Goal: Information Seeking & Learning: Understand process/instructions

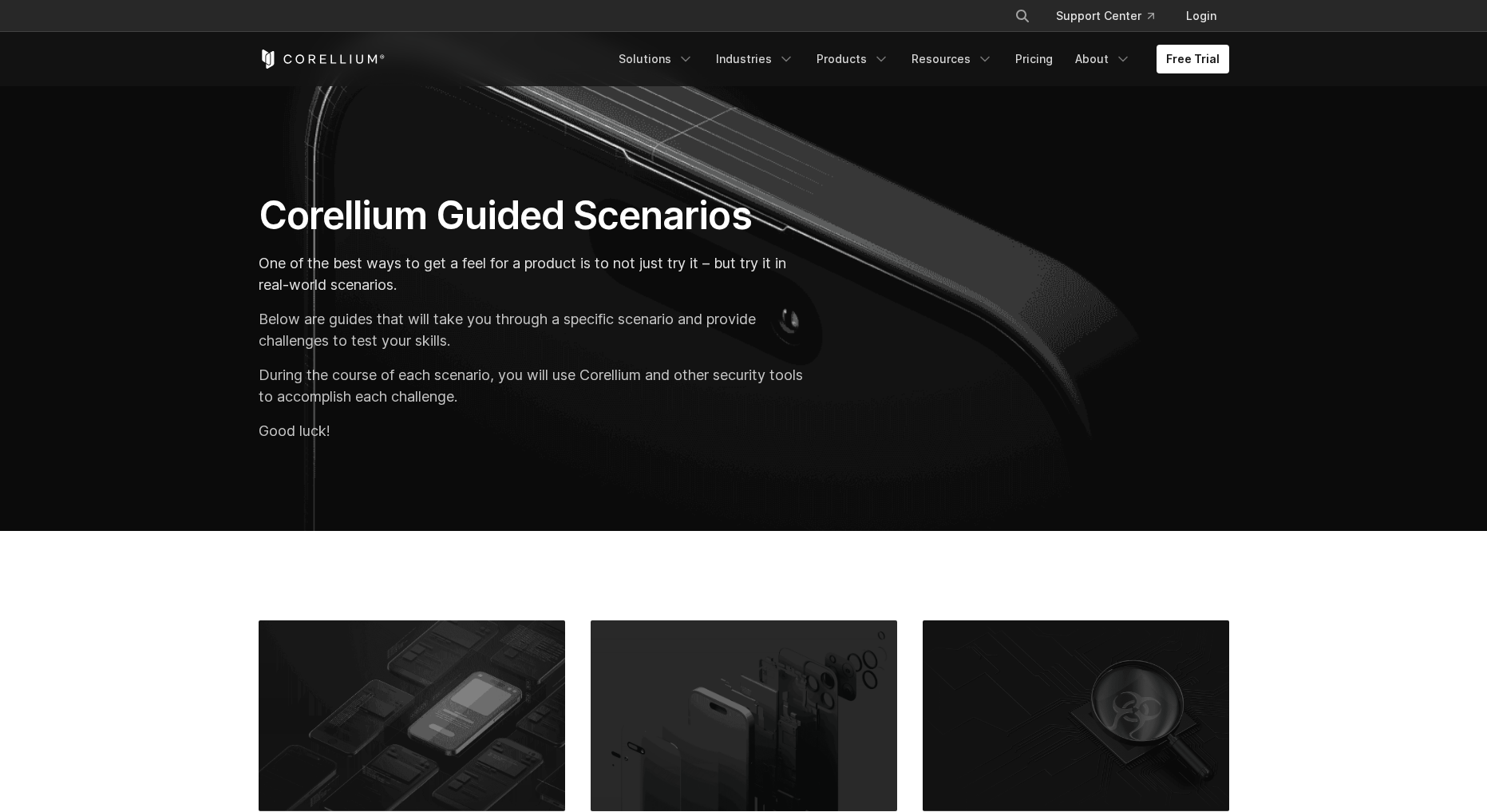
scroll to position [440, 0]
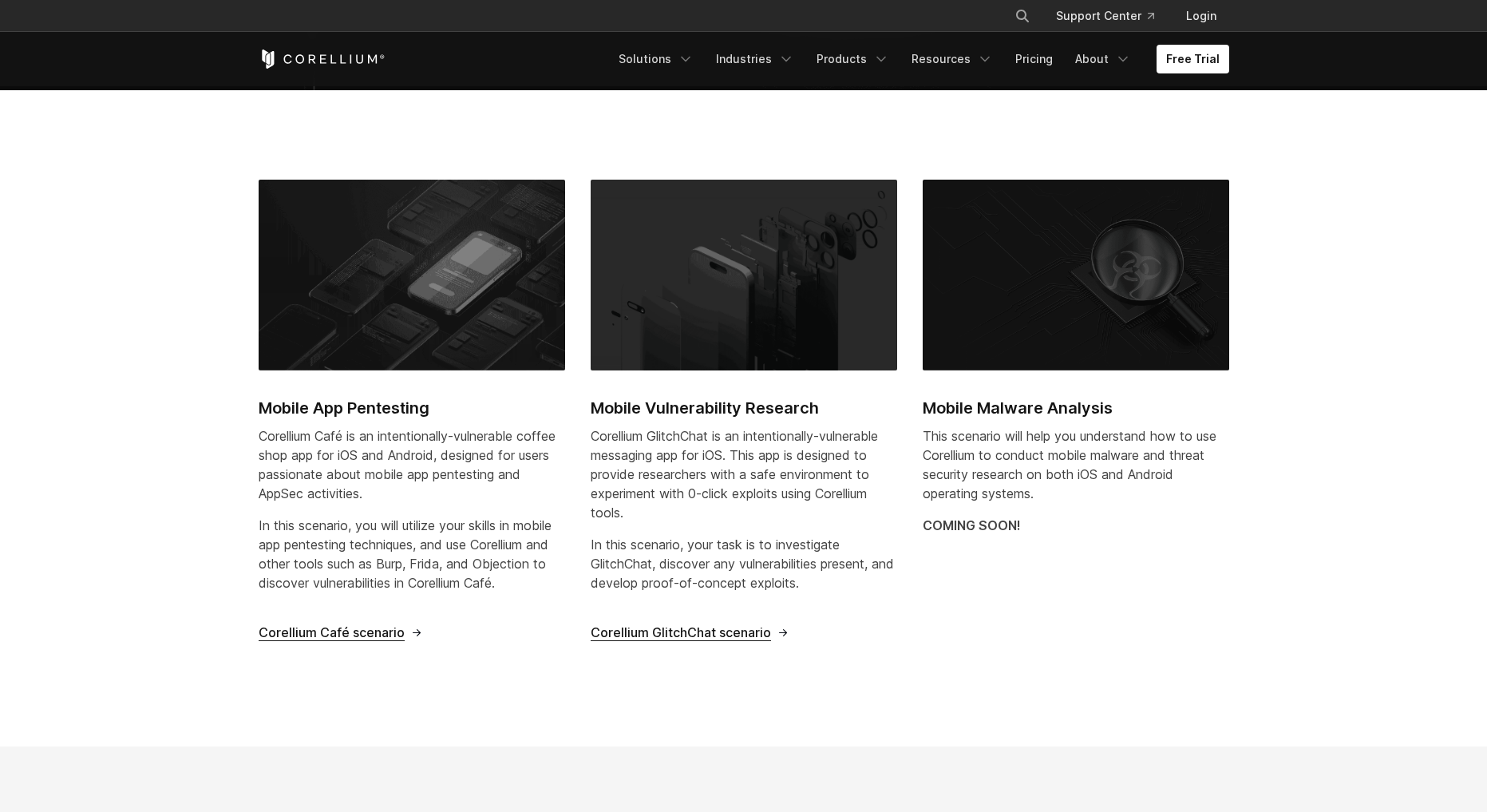
click at [356, 631] on span "Corellium Café scenario" at bounding box center [331, 632] width 146 height 17
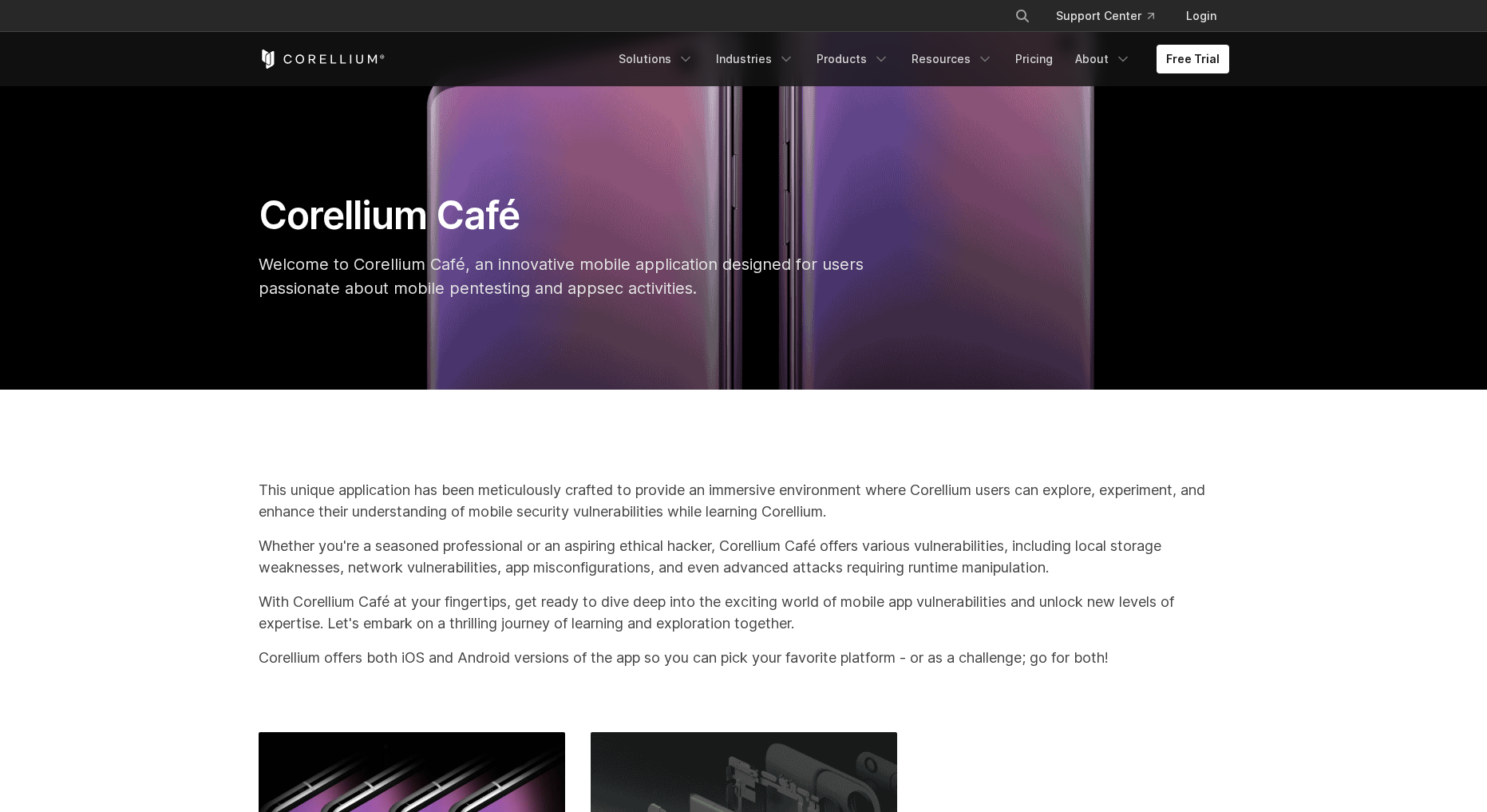
scroll to position [551, 0]
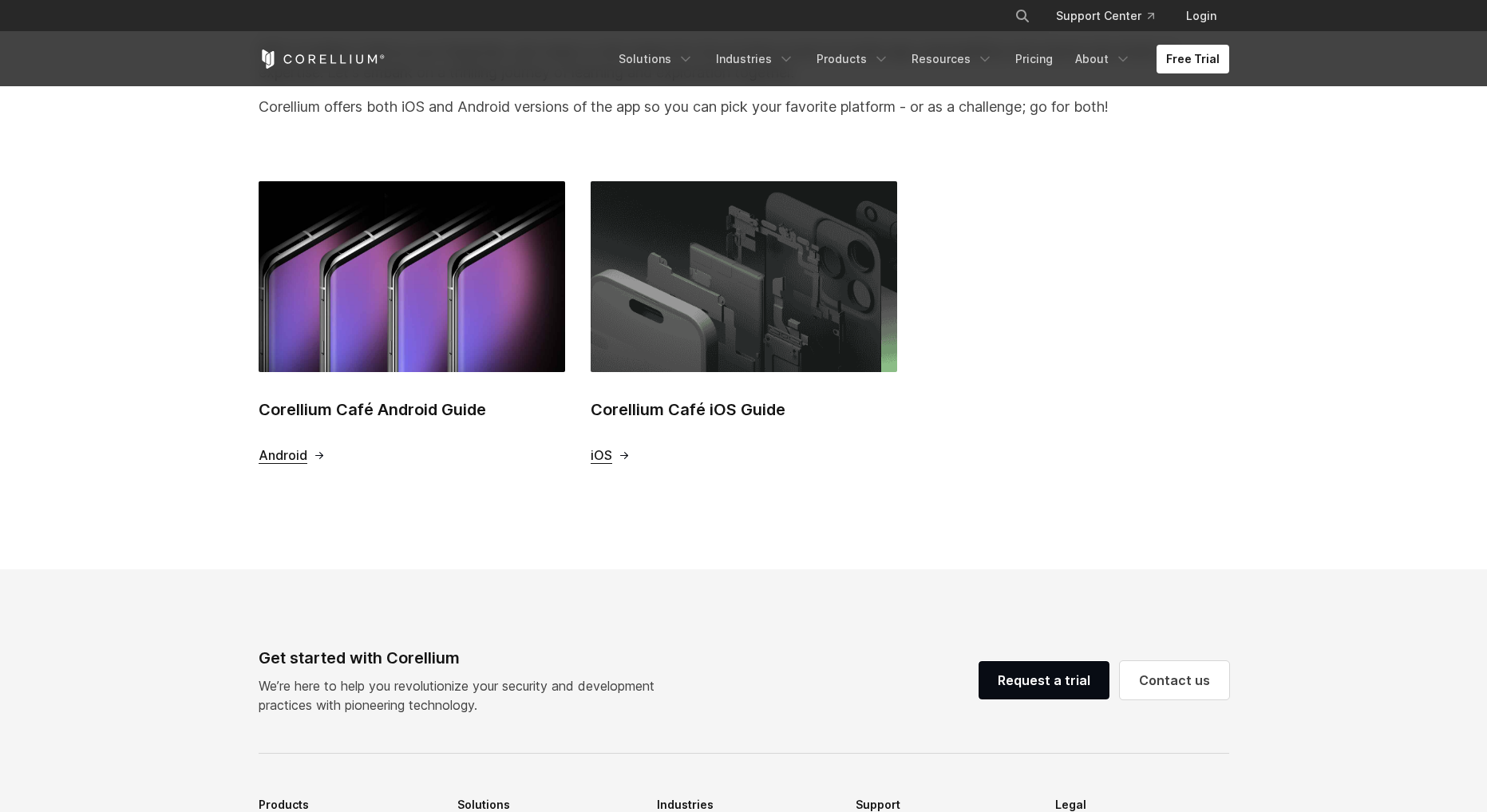
click at [657, 407] on h2 "Corellium Café iOS Guide" at bounding box center [744, 410] width 307 height 24
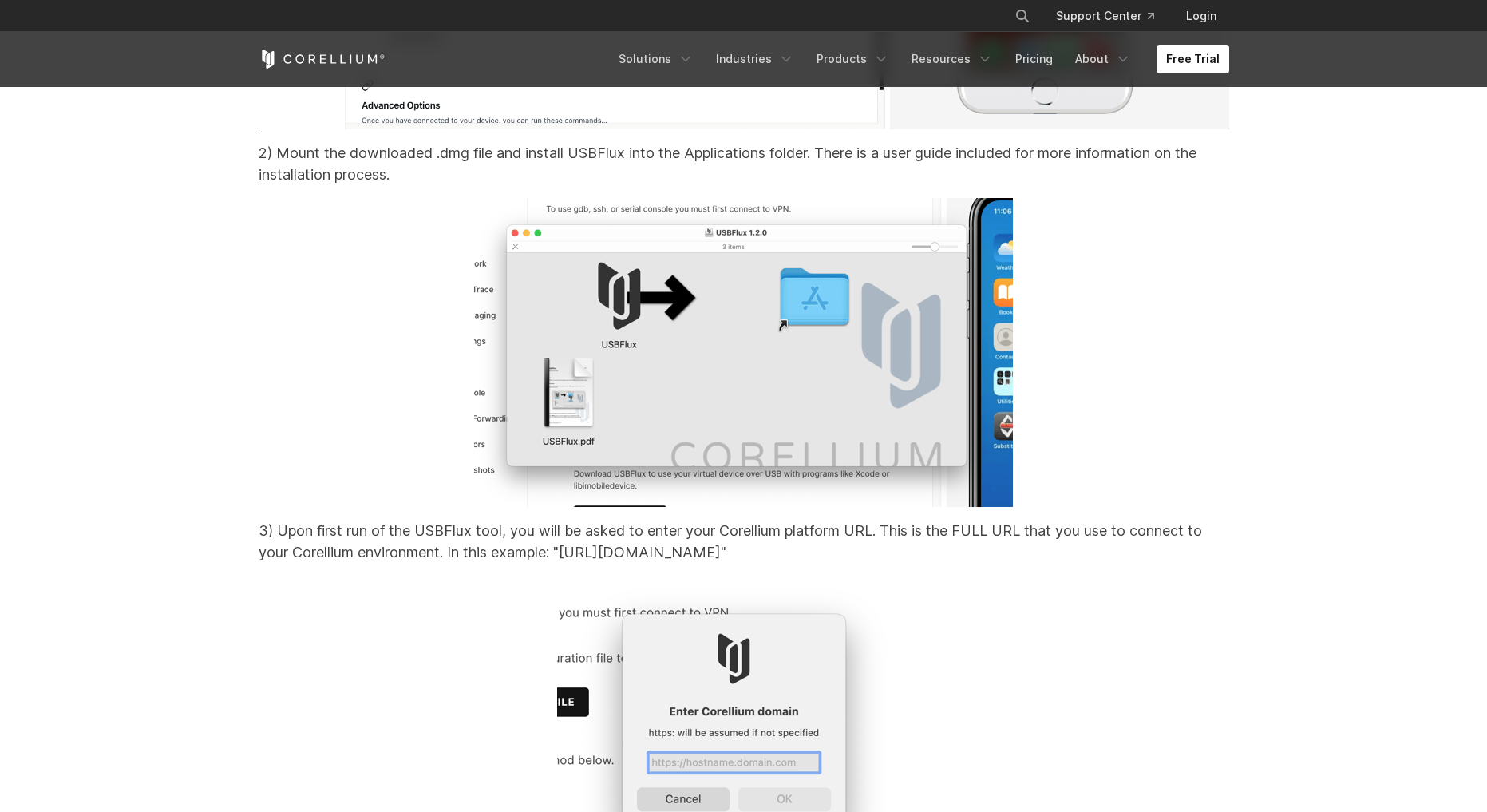
scroll to position [14718, 0]
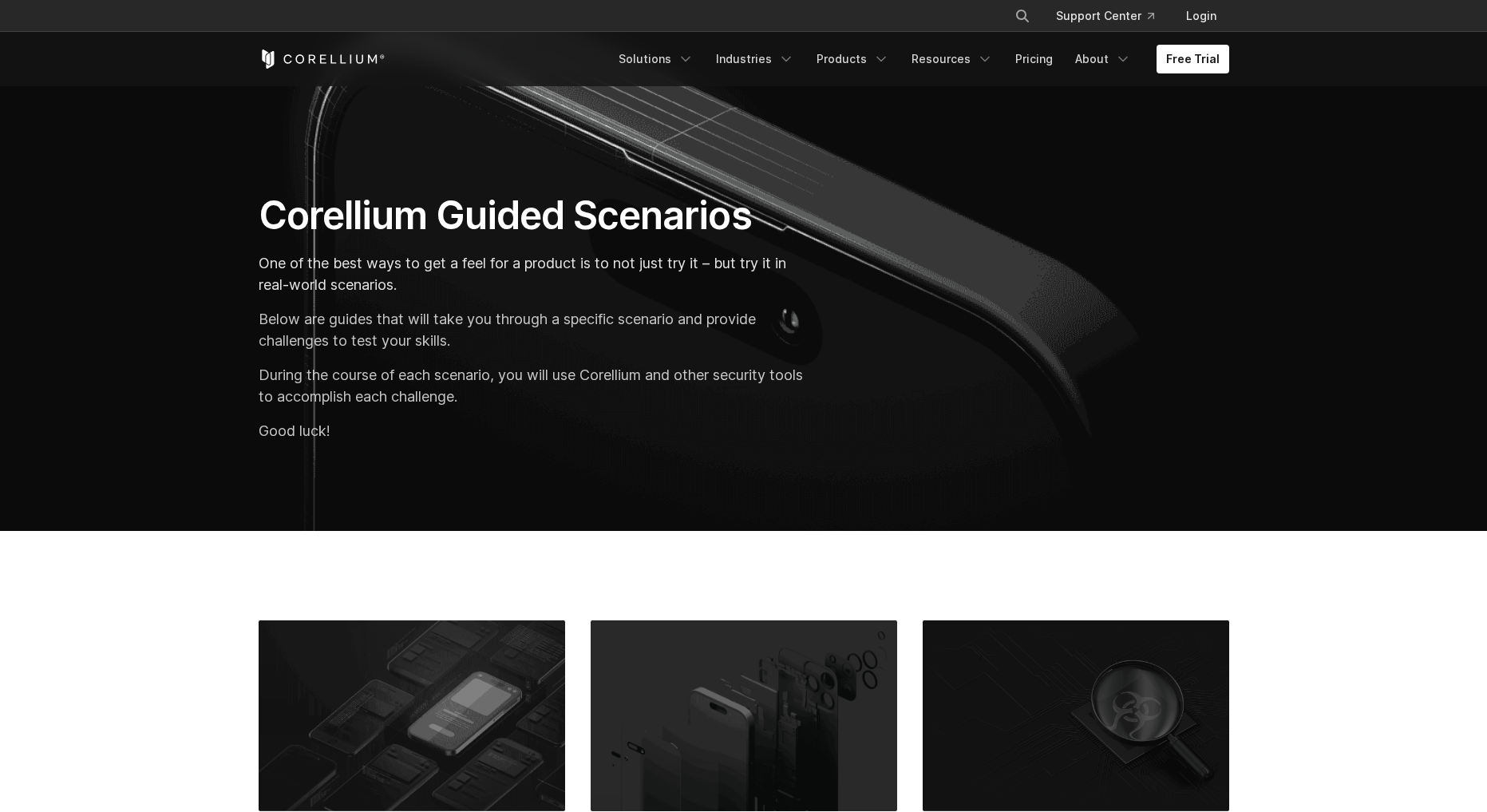
scroll to position [440, 0]
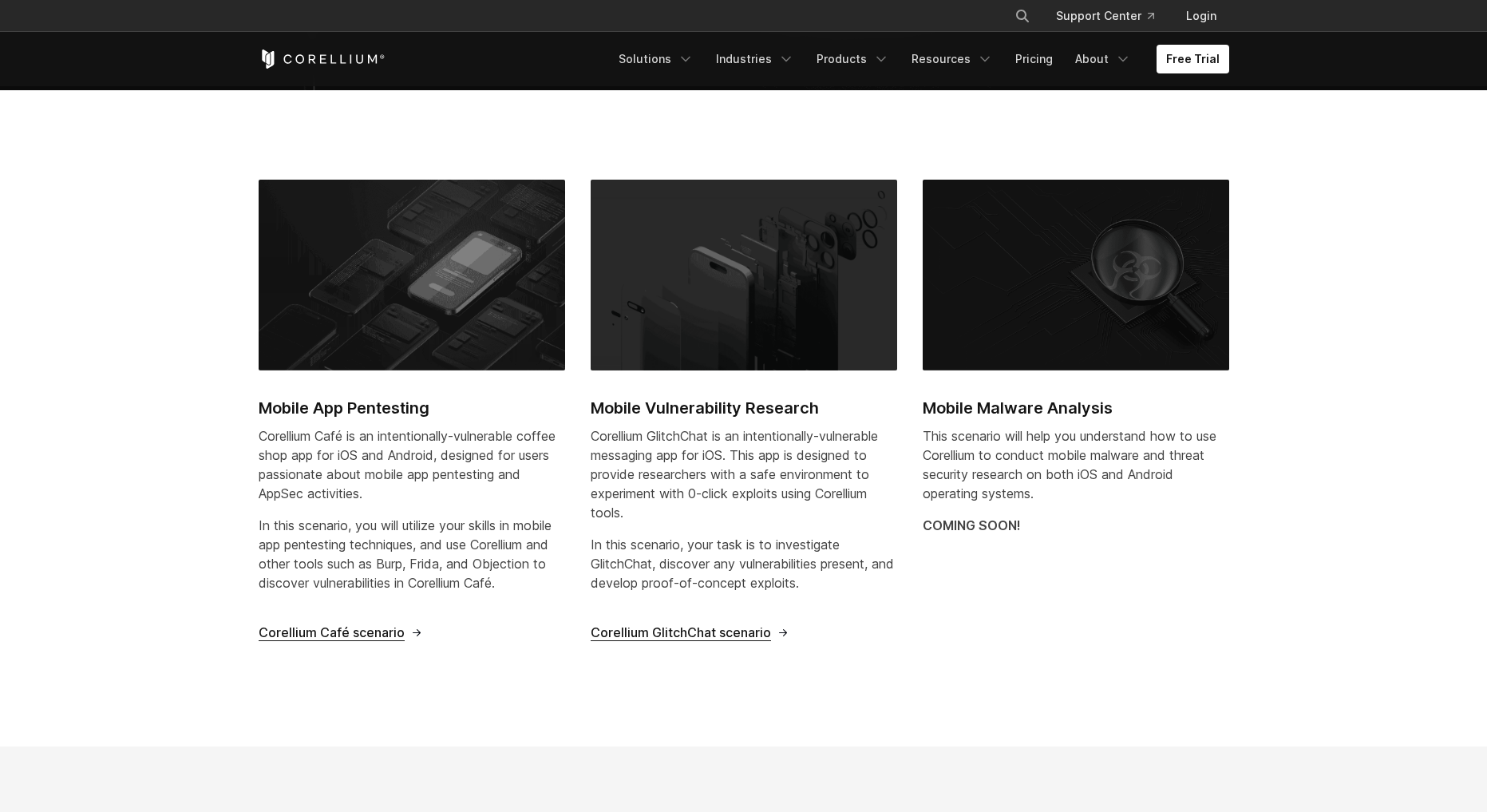
click at [389, 638] on span "Corellium Café scenario" at bounding box center [331, 632] width 146 height 17
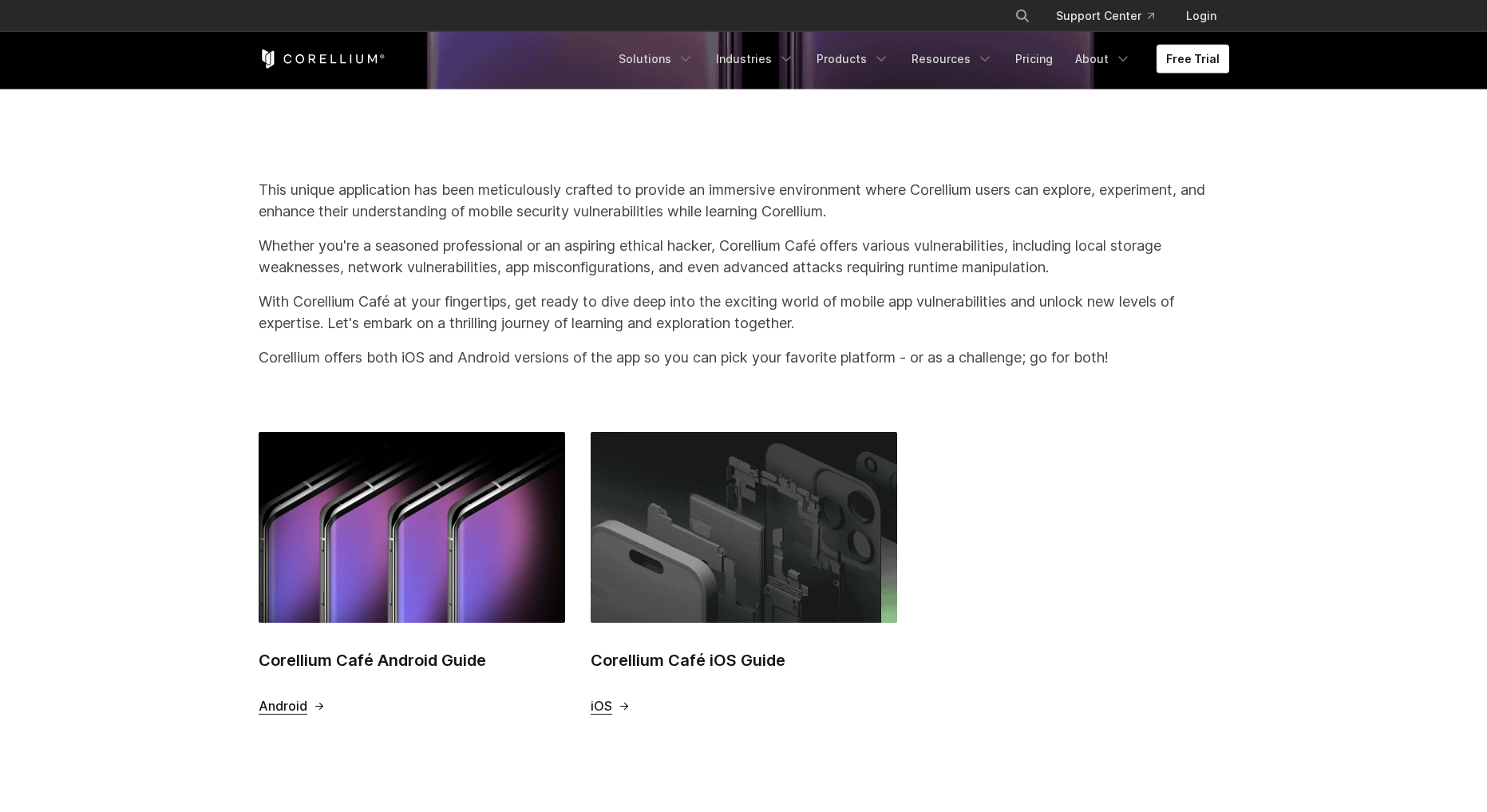
scroll to position [330, 0]
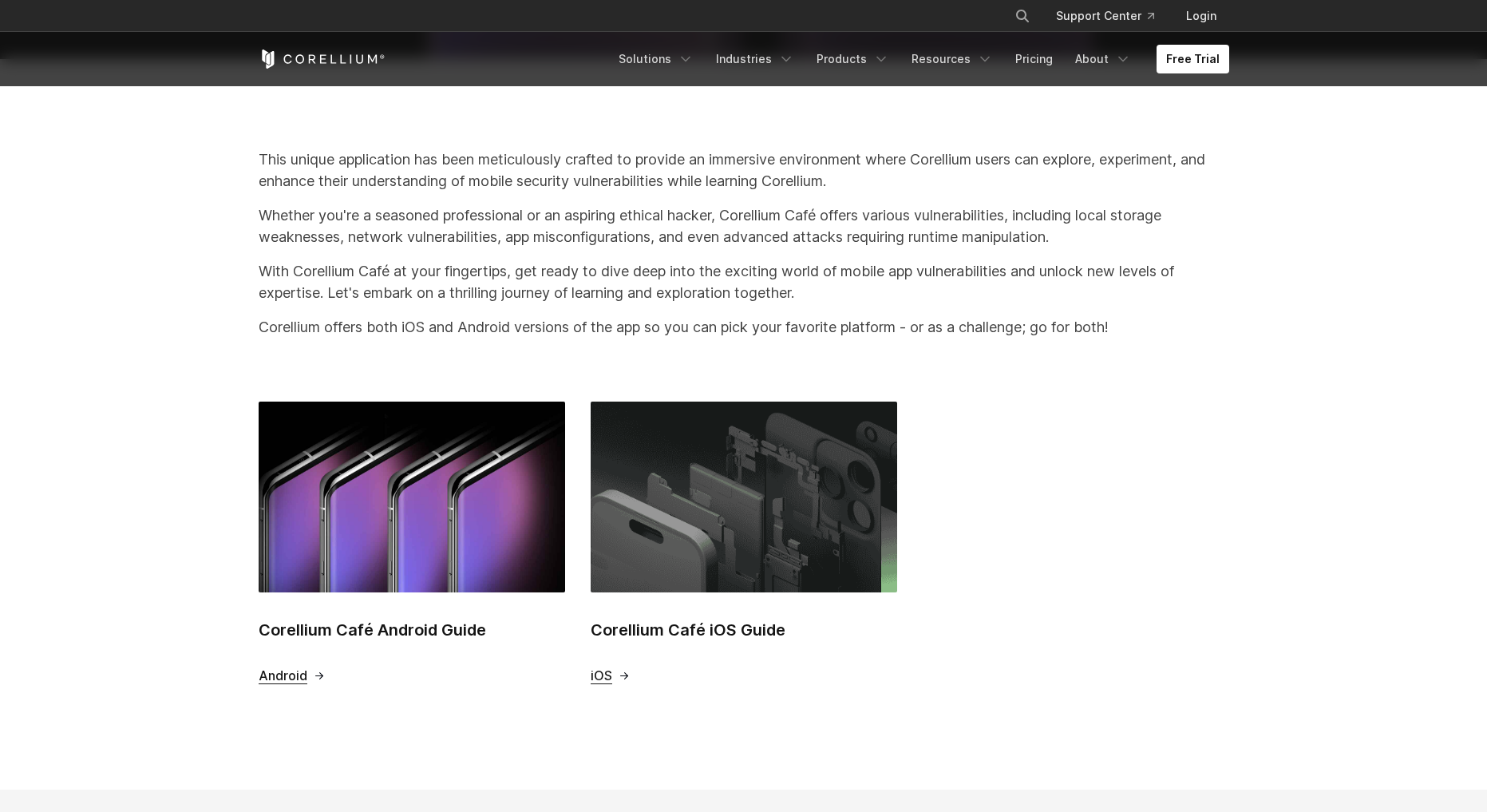
click at [607, 676] on span "iOS" at bounding box center [601, 676] width 21 height 17
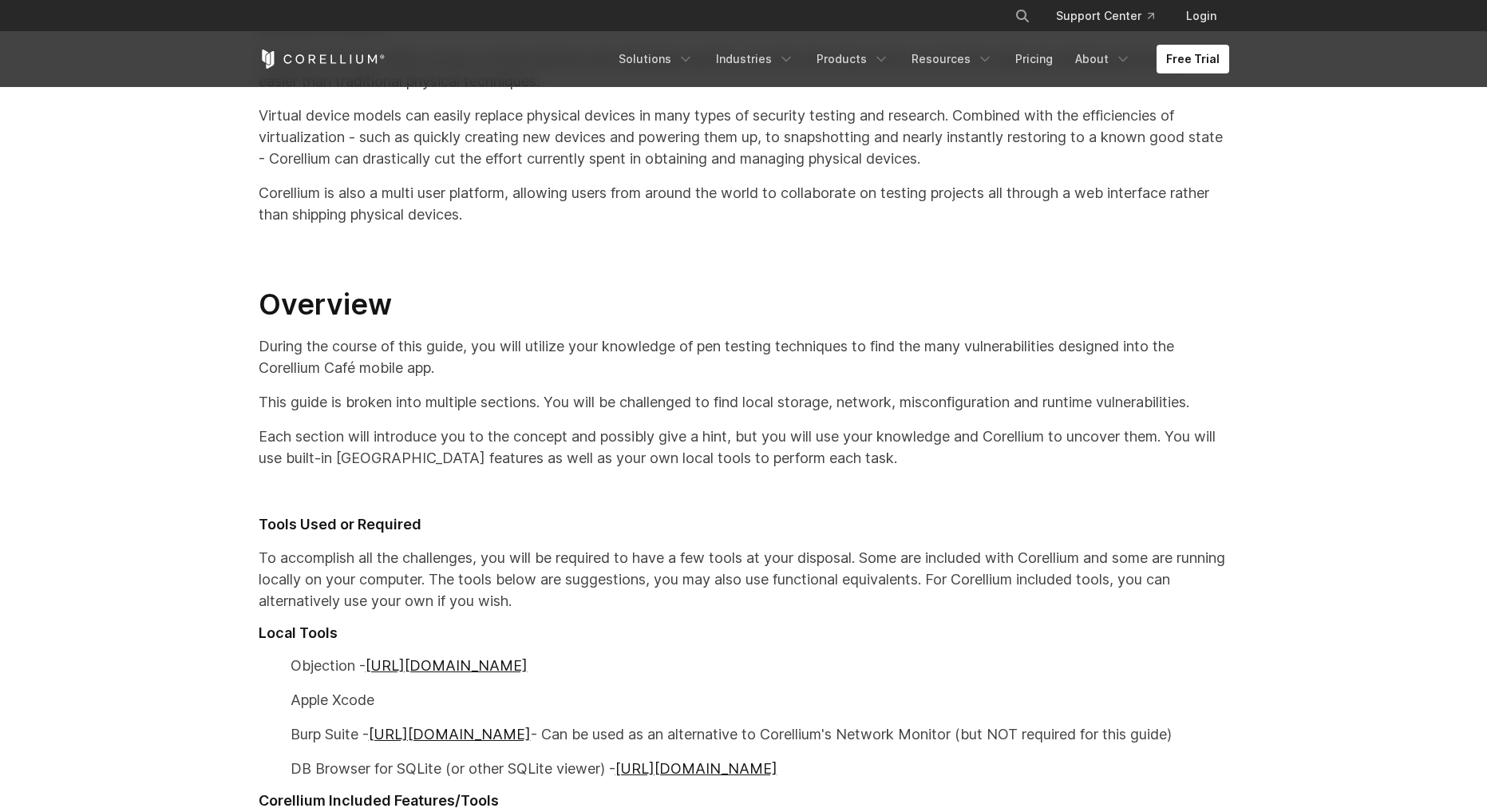
scroll to position [551, 0]
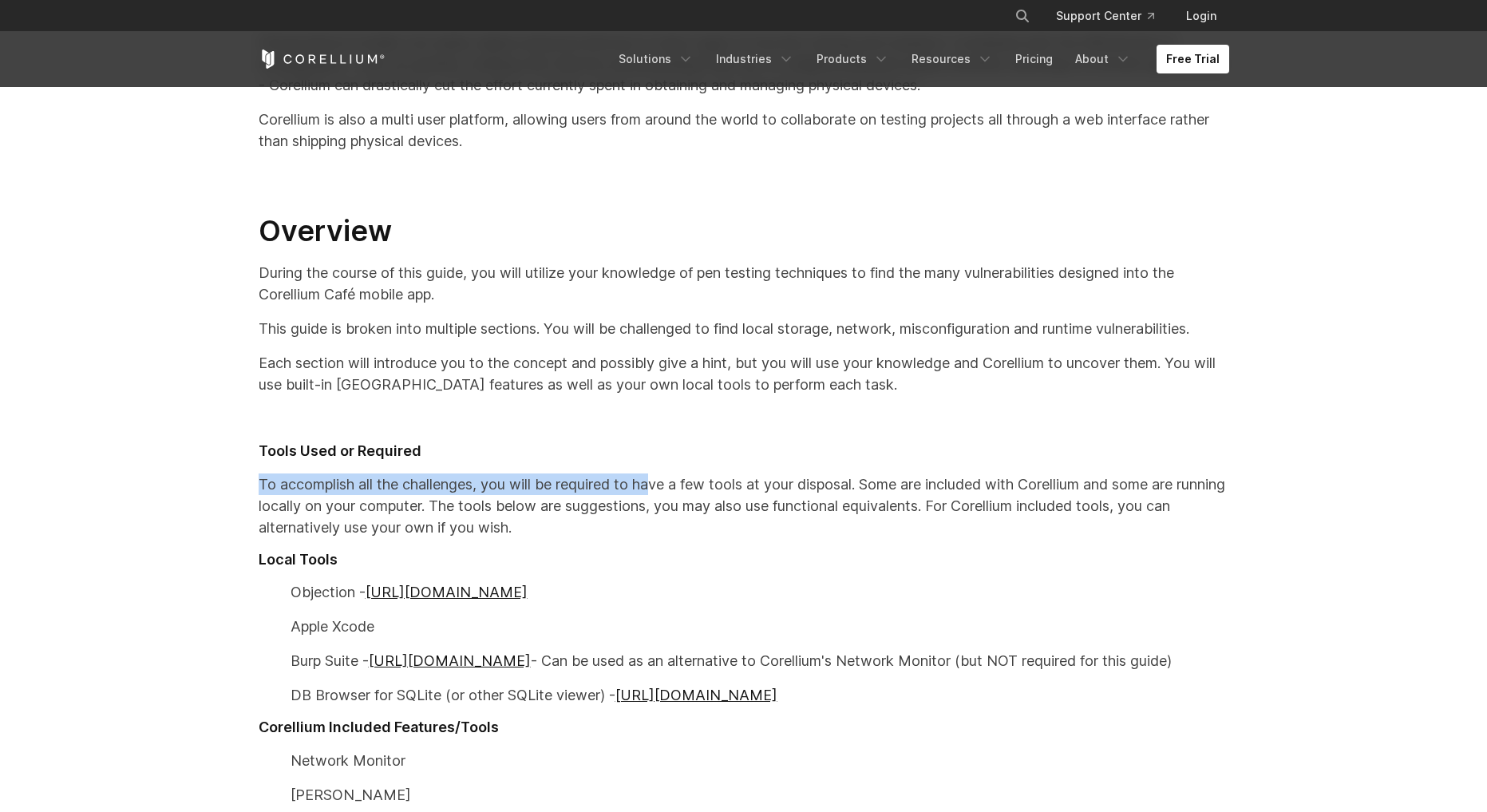
drag, startPoint x: 261, startPoint y: 494, endPoint x: 659, endPoint y: 482, distance: 398.2
click at [659, 482] on p "To accomplish all the challenges, you will be required to have a few tools at y…" at bounding box center [744, 505] width 970 height 64
click at [660, 482] on p "To accomplish all the challenges, you will be required to have a few tools at y…" at bounding box center [744, 505] width 970 height 64
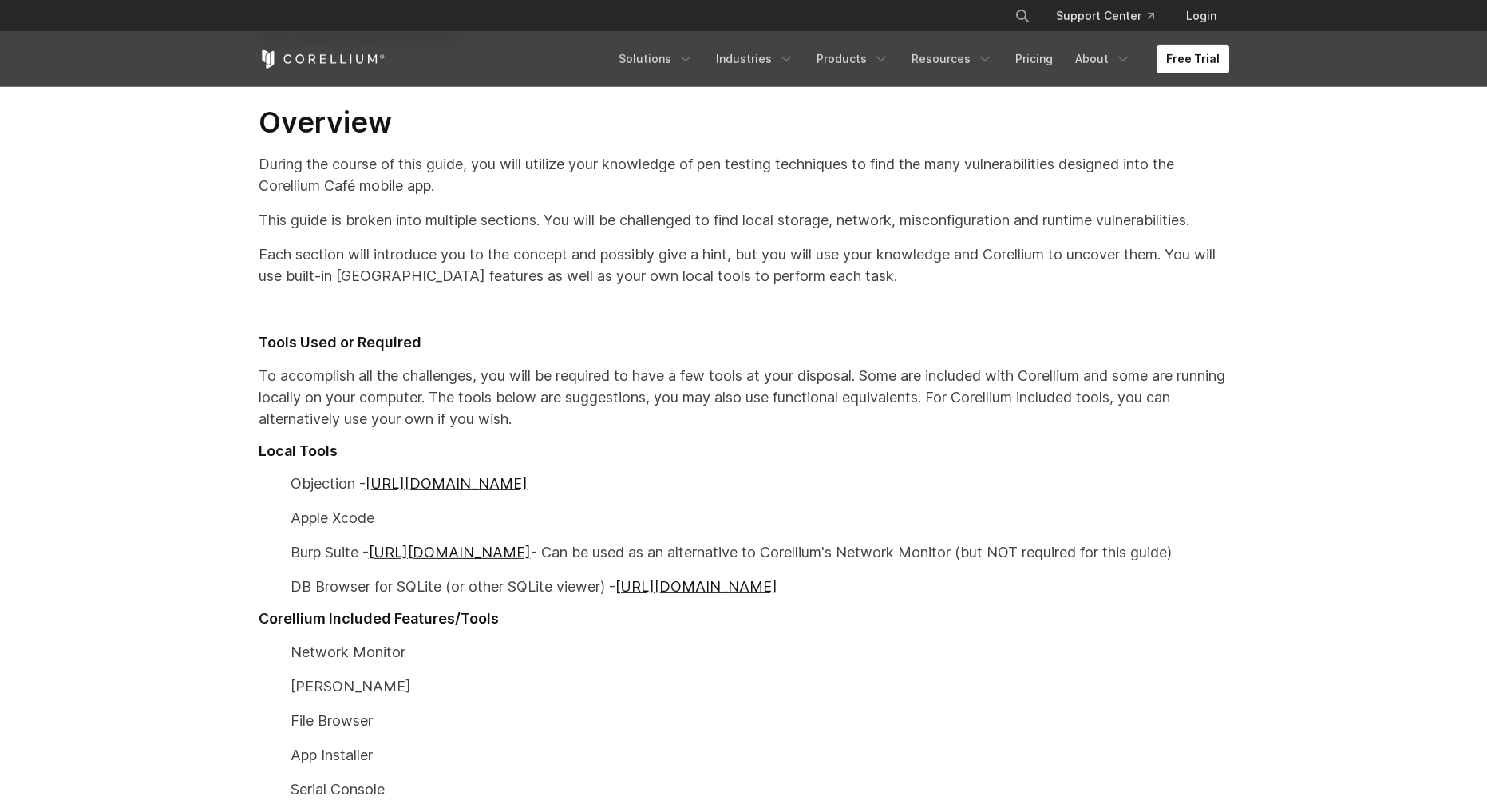
scroll to position [661, 0]
drag, startPoint x: 612, startPoint y: 539, endPoint x: 1049, endPoint y: 566, distance: 437.8
click at [1049, 566] on div "Mobile App Pen Testing with Corellium and Corellium Café Many mobile security p…" at bounding box center [744, 292] width 1003 height 1107
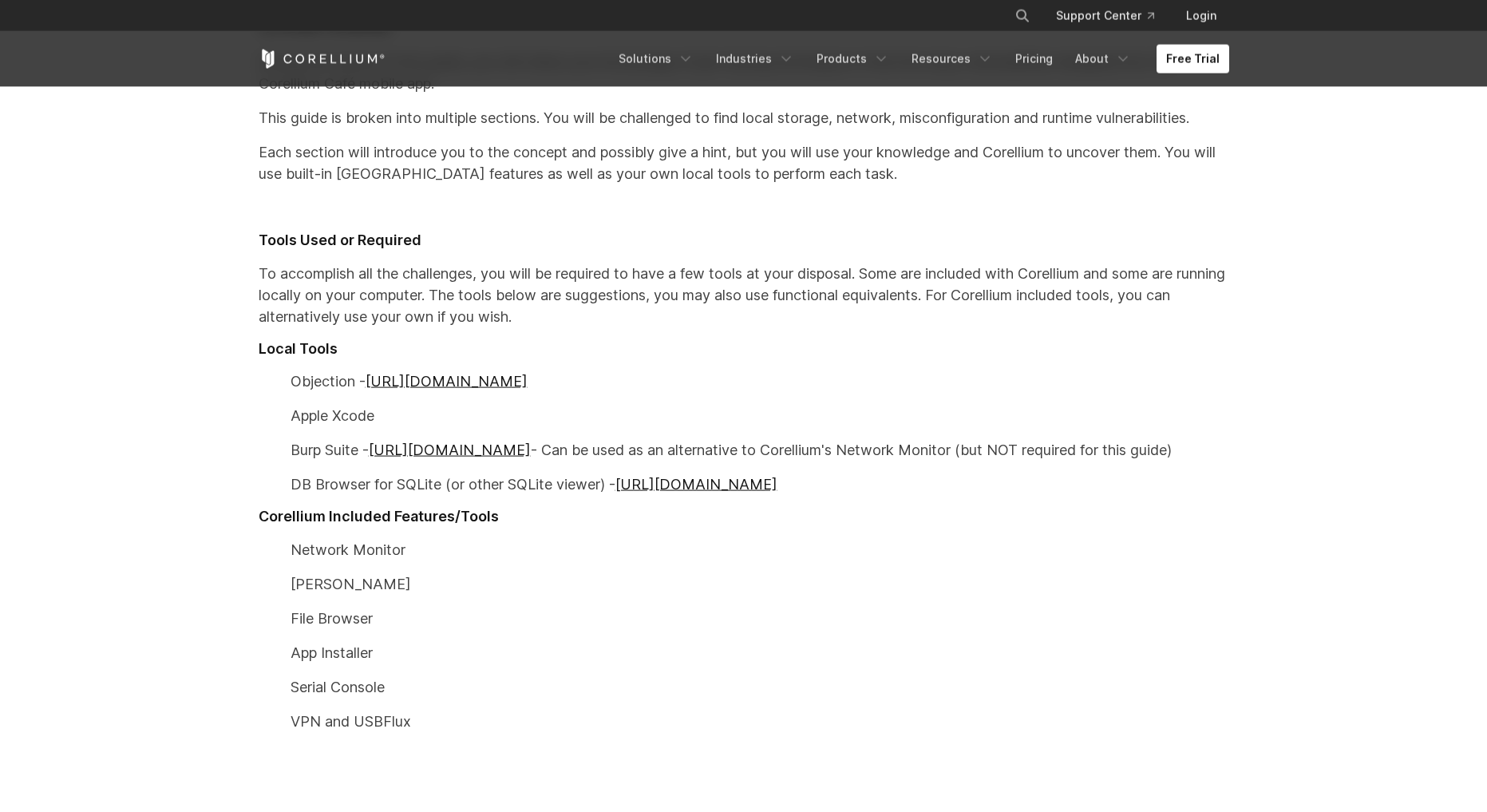
scroll to position [771, 0]
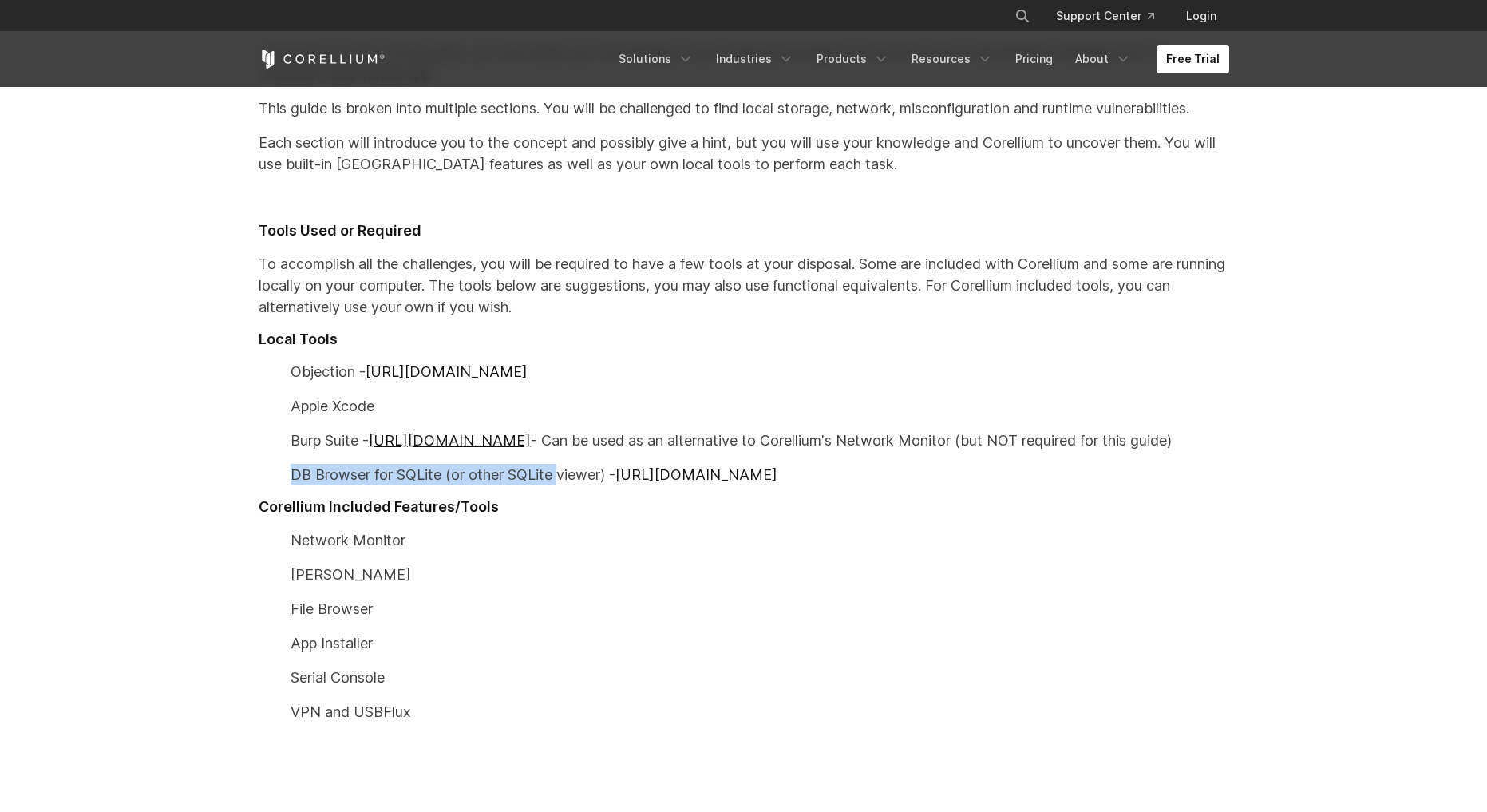
drag, startPoint x: 266, startPoint y: 467, endPoint x: 561, endPoint y: 479, distance: 295.2
click at [561, 479] on p "DB Browser for SQLite (or other SQLite viewer) - [URL][DOMAIN_NAME]" at bounding box center [744, 474] width 970 height 21
click at [539, 566] on p "[PERSON_NAME]" at bounding box center [744, 574] width 970 height 21
drag, startPoint x: 392, startPoint y: 542, endPoint x: 460, endPoint y: 536, distance: 68.3
click at [460, 536] on p "Network Monitor" at bounding box center [744, 539] width 970 height 21
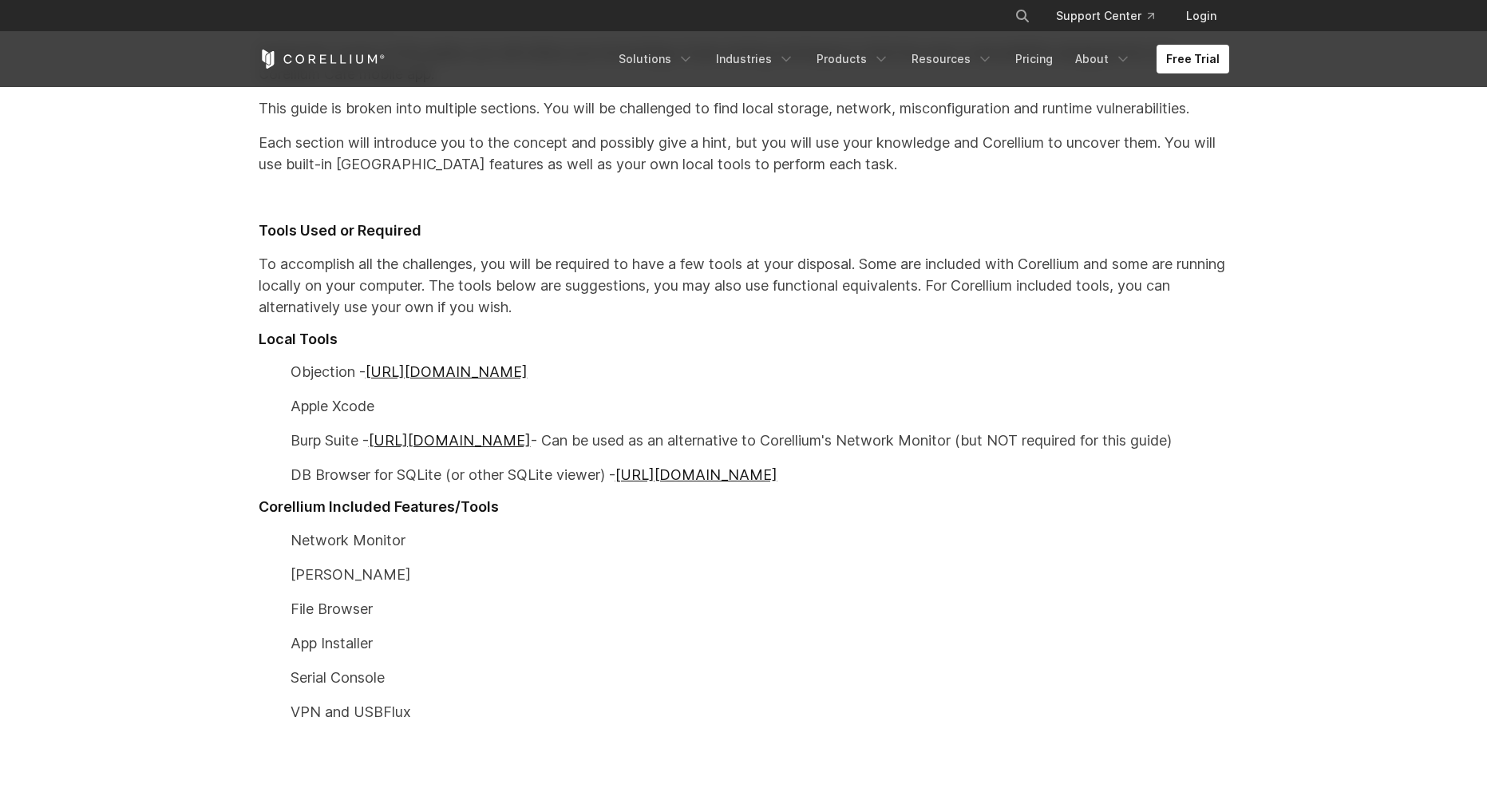
click at [460, 536] on p "Network Monitor" at bounding box center [744, 539] width 970 height 21
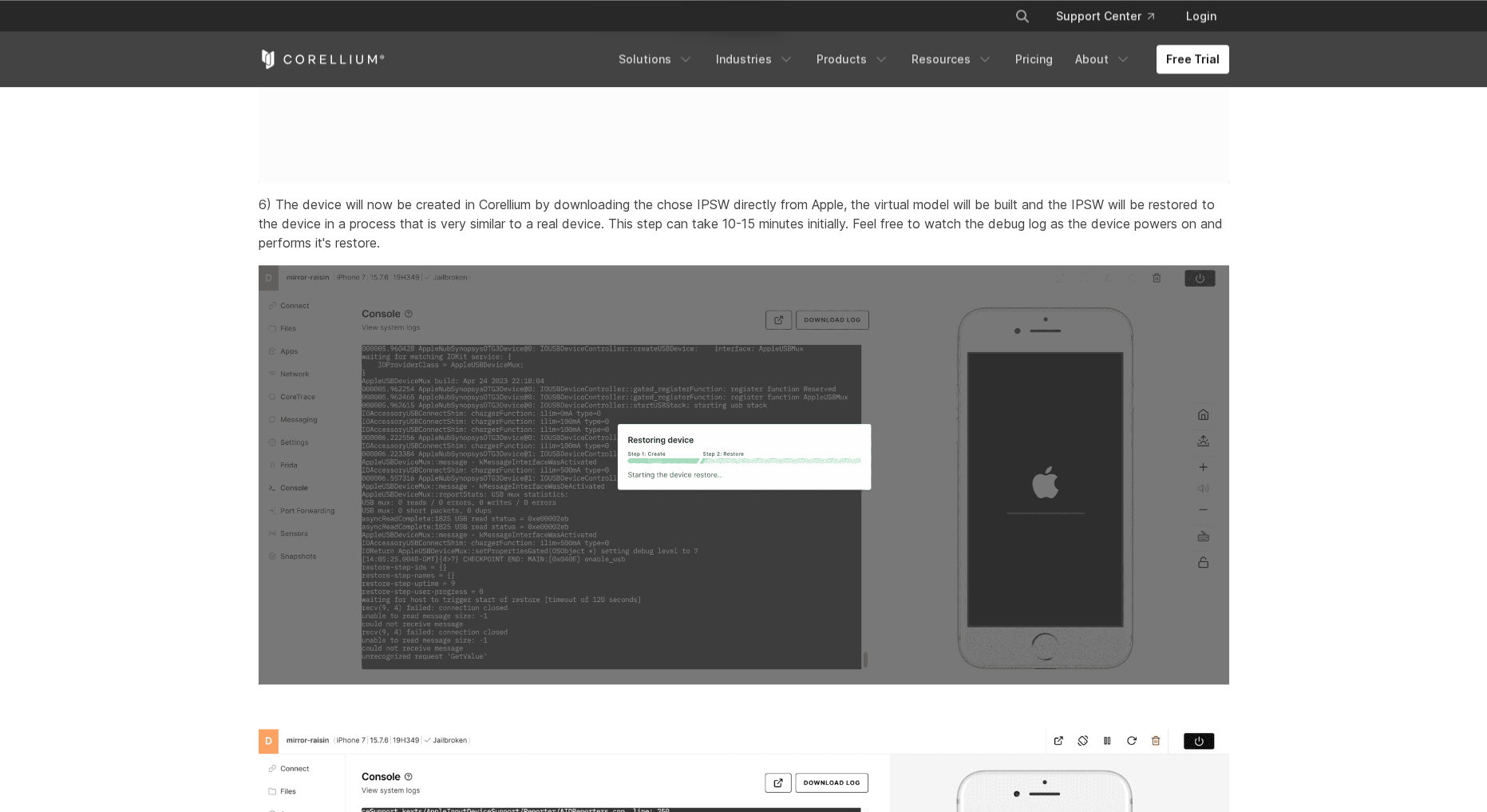
scroll to position [4296, 0]
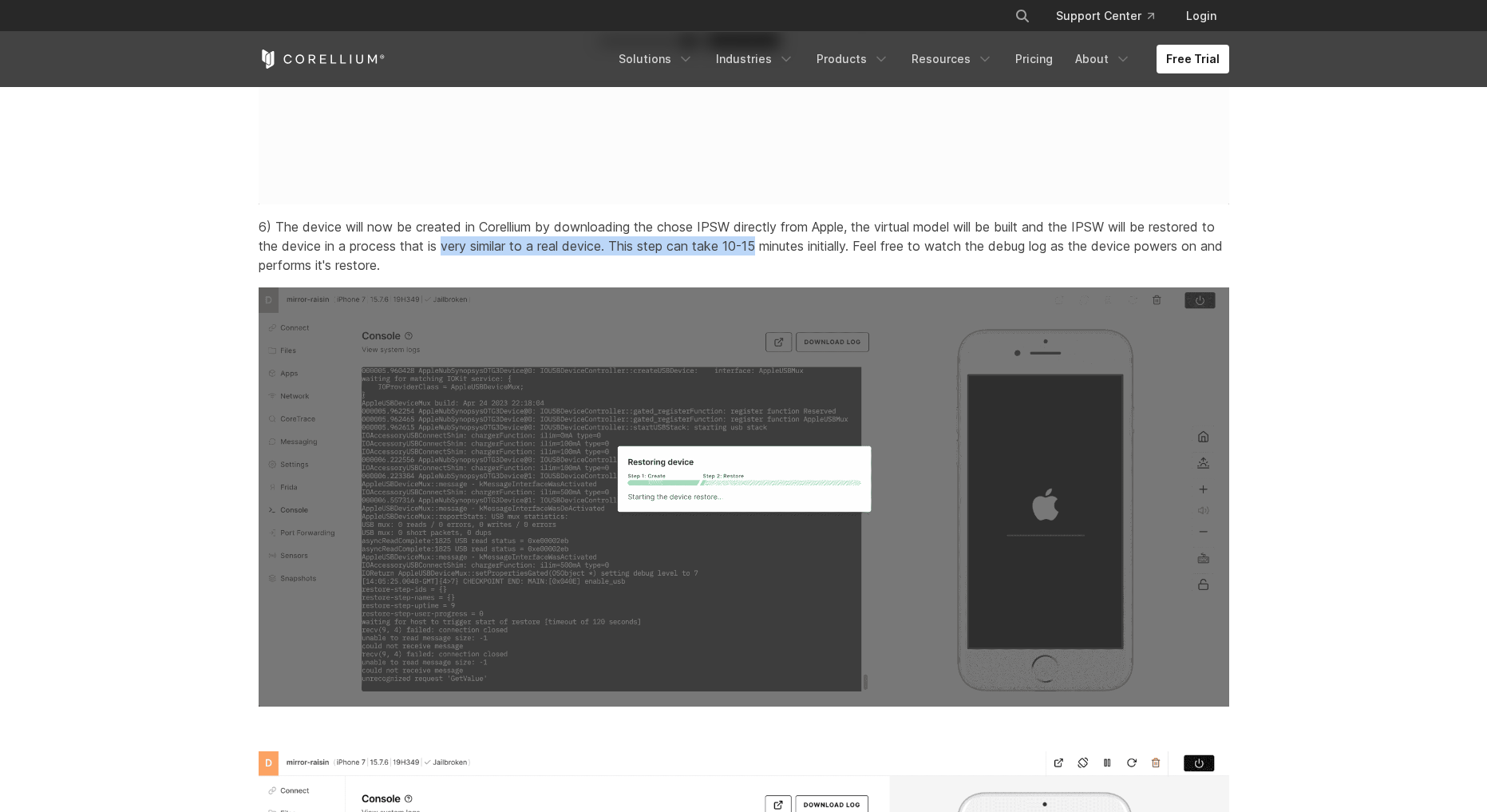
drag, startPoint x: 461, startPoint y: 258, endPoint x: 775, endPoint y: 261, distance: 314.0
click at [775, 261] on p "6) The device will now be created in Corellium by downloading the chose IPSW di…" at bounding box center [744, 246] width 970 height 58
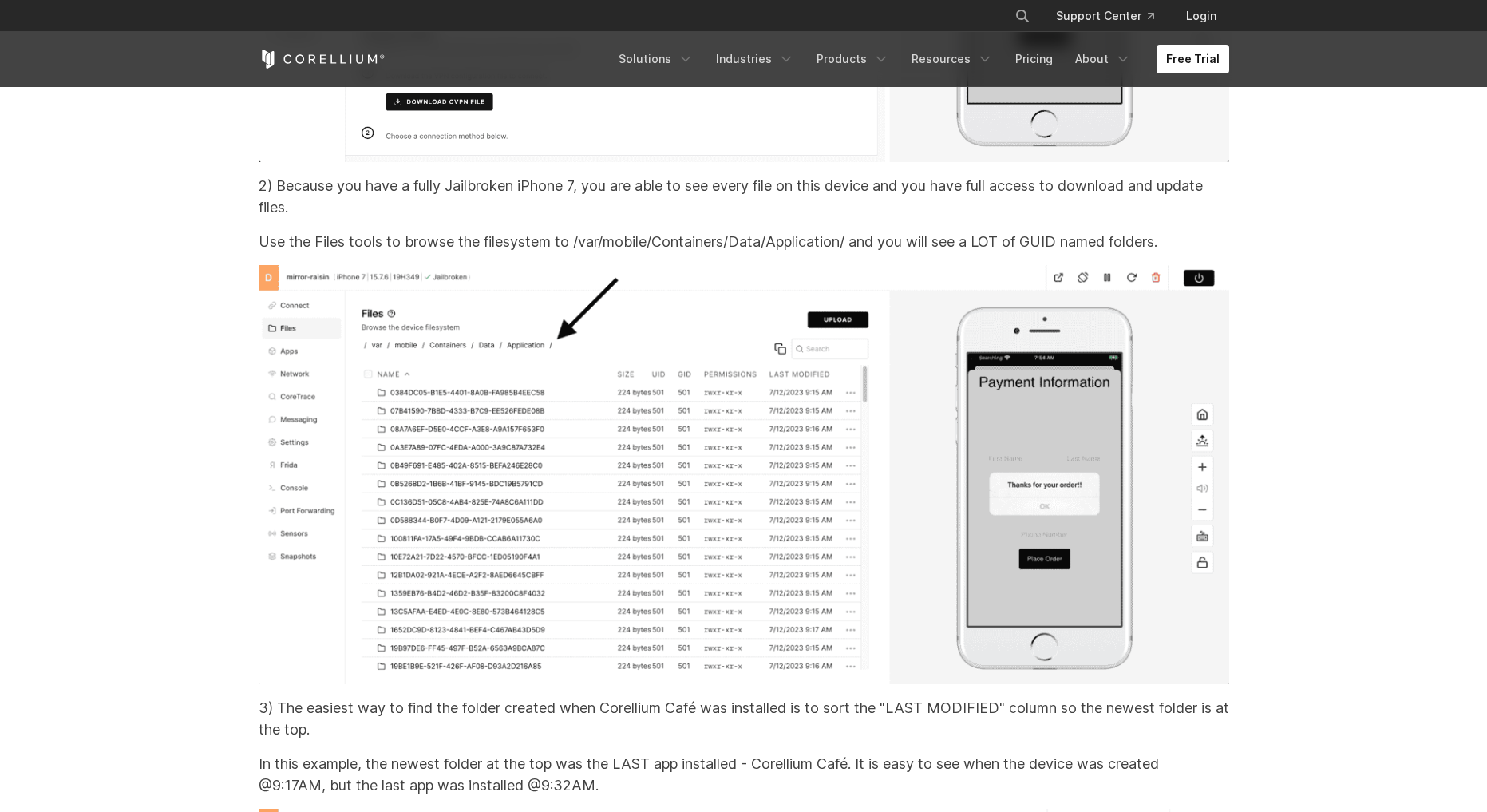
scroll to position [21824, 0]
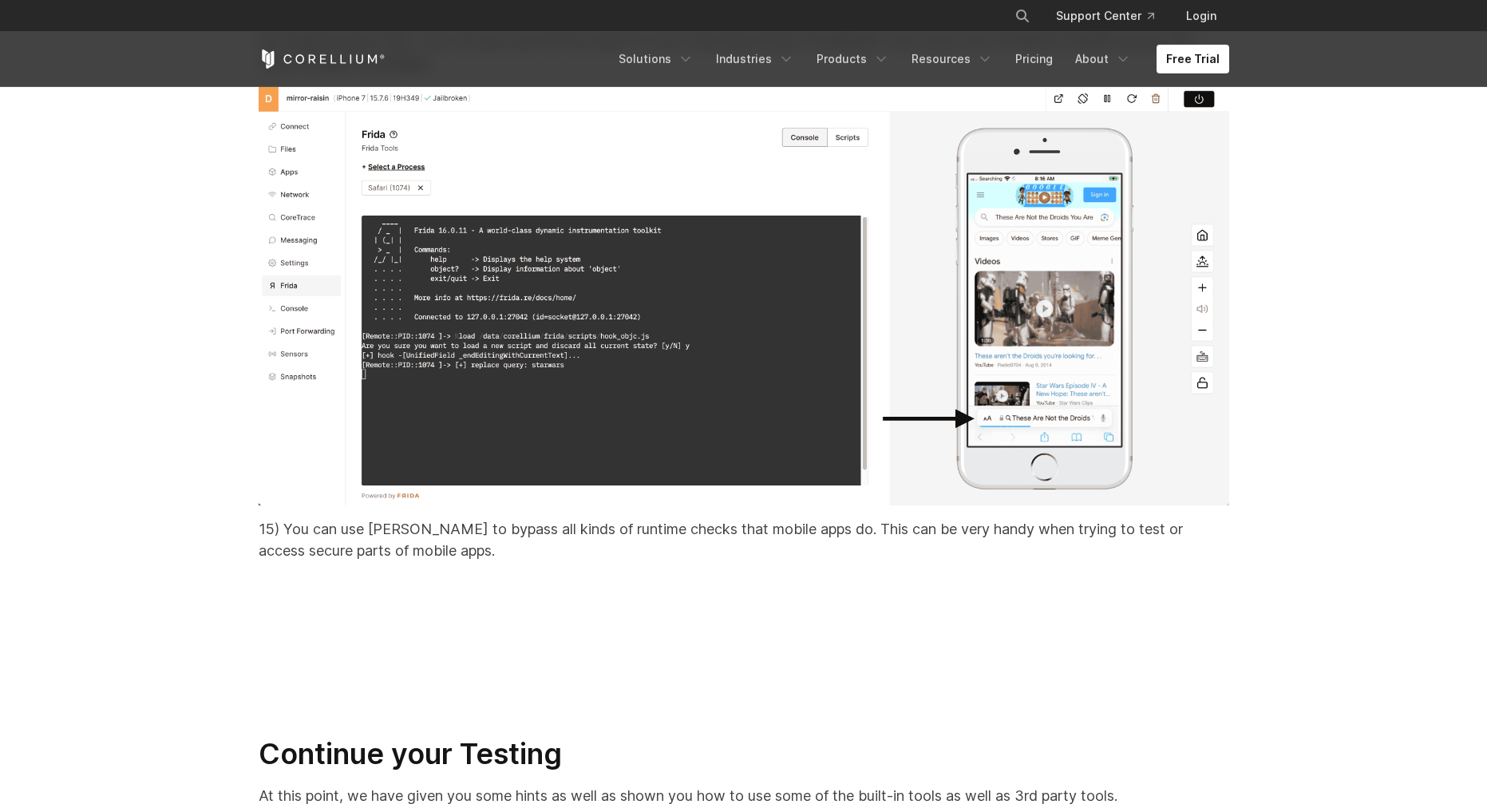
scroll to position [32314, 0]
